Goal: Information Seeking & Learning: Learn about a topic

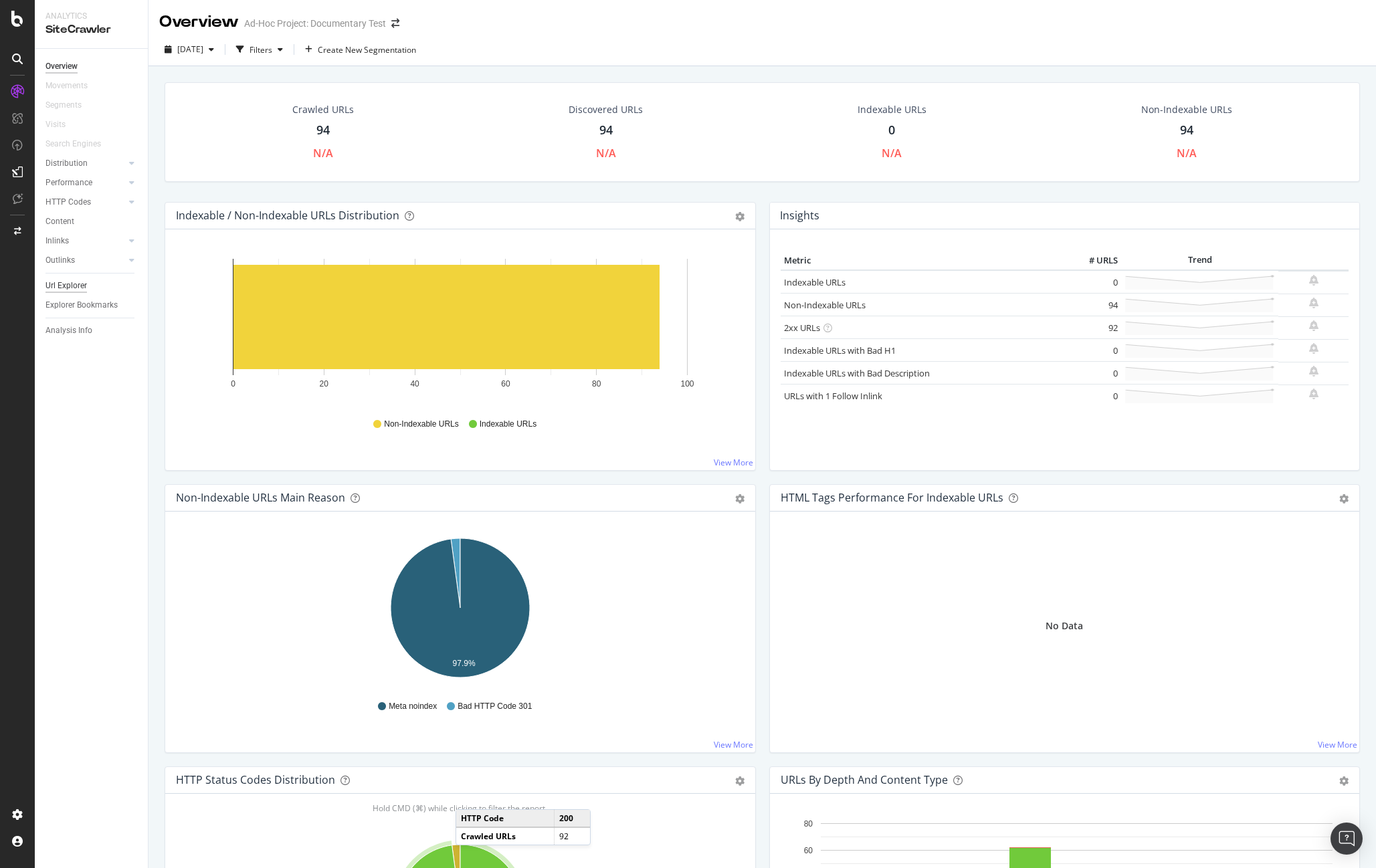
click at [69, 283] on div "Url Explorer" at bounding box center [66, 285] width 41 height 14
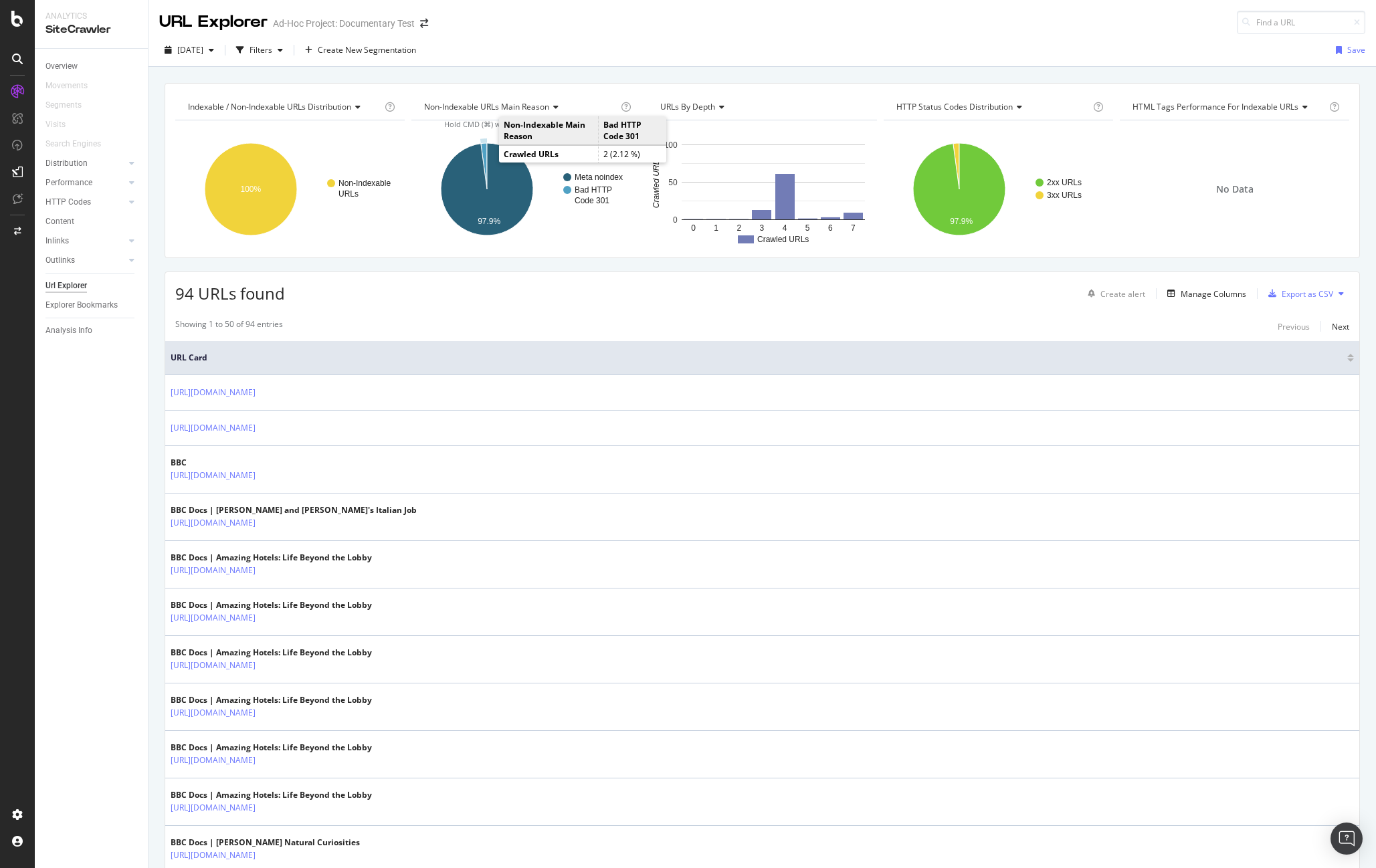
click at [486, 149] on icon "A chart." at bounding box center [484, 165] width 6 height 46
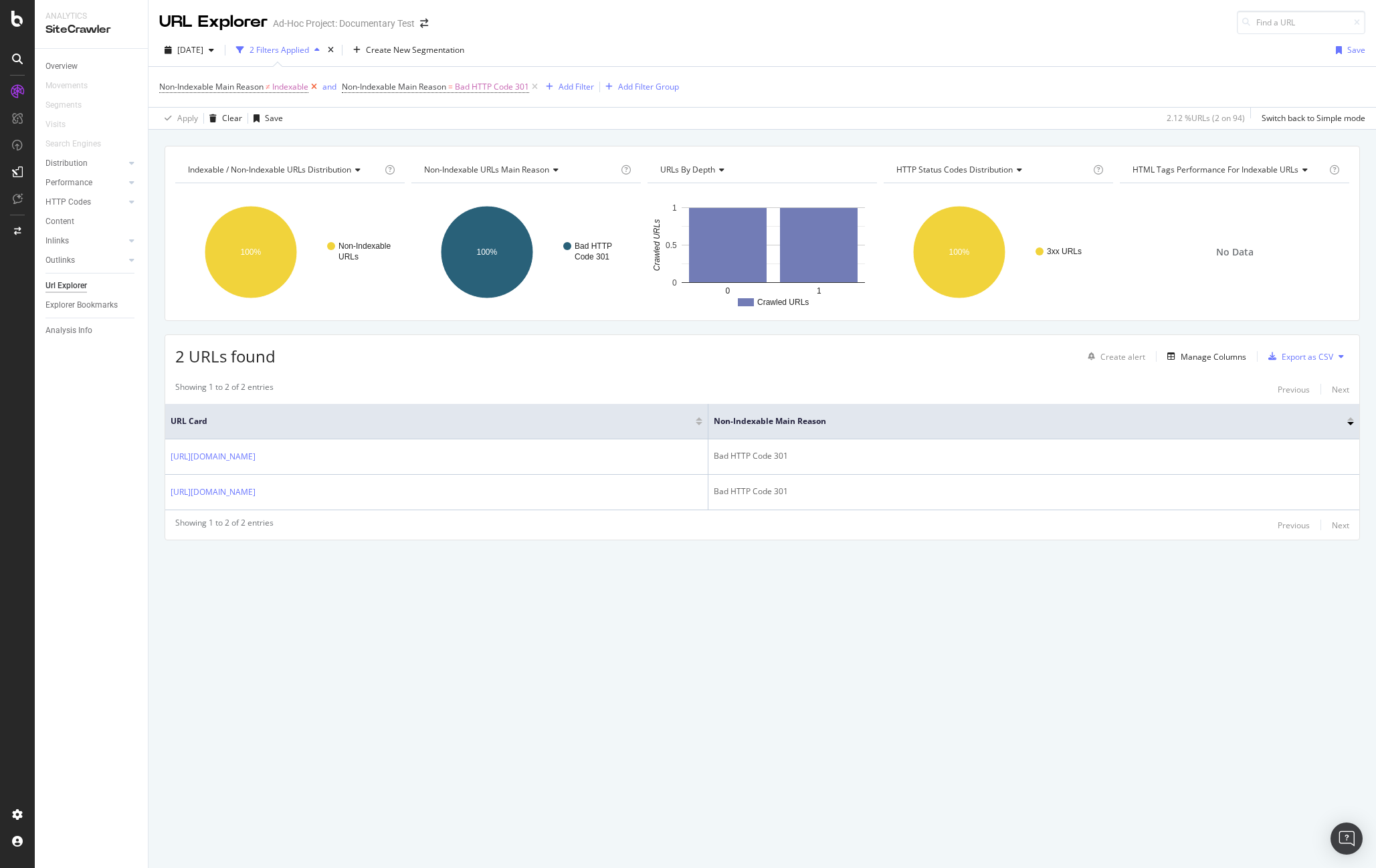
click at [314, 87] on icon at bounding box center [314, 87] width 11 height 13
click at [358, 88] on div "button" at bounding box center [366, 87] width 18 height 8
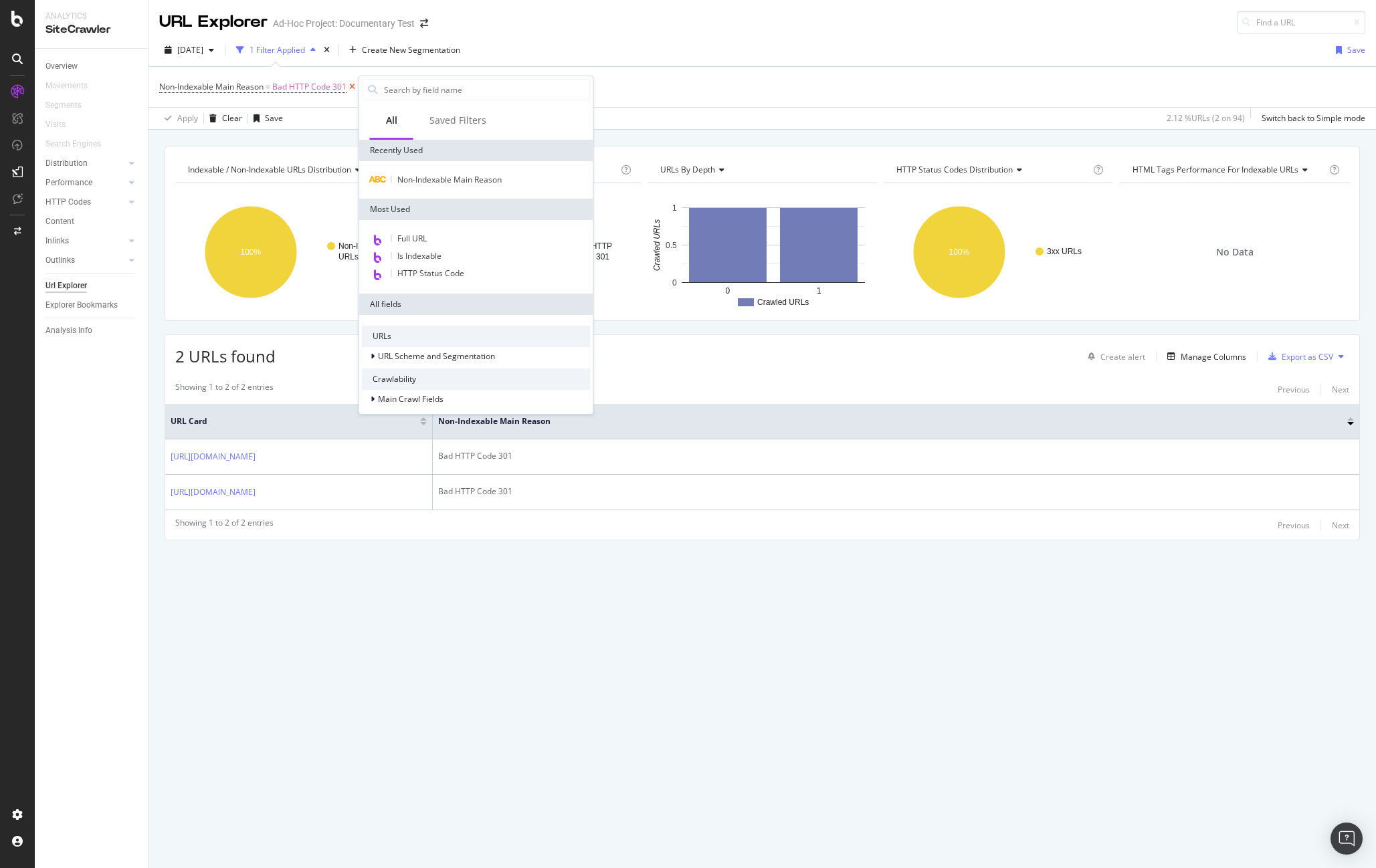
click at [352, 87] on icon at bounding box center [352, 87] width 11 height 13
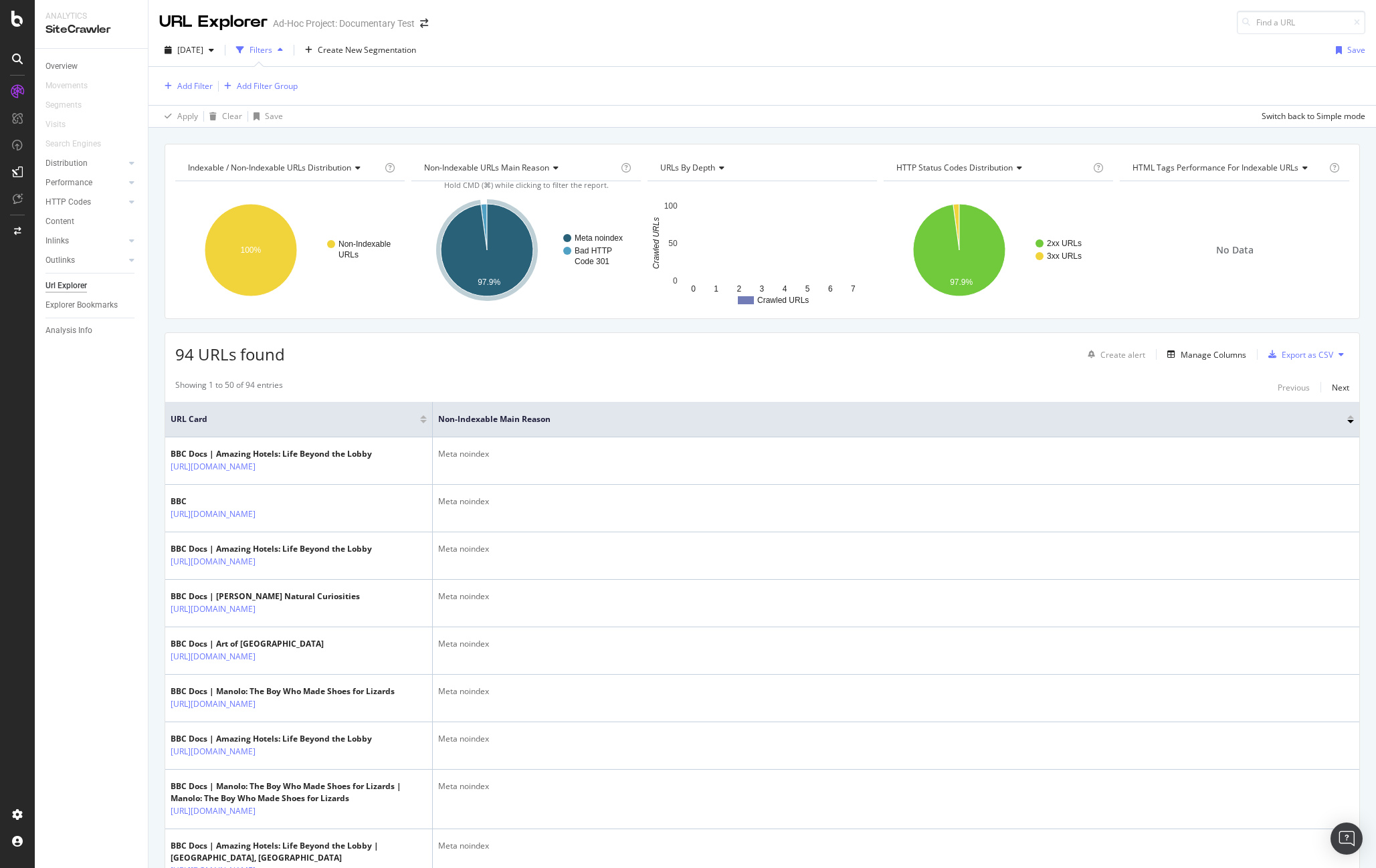
scroll to position [1, 0]
